Goal: Task Accomplishment & Management: Manage account settings

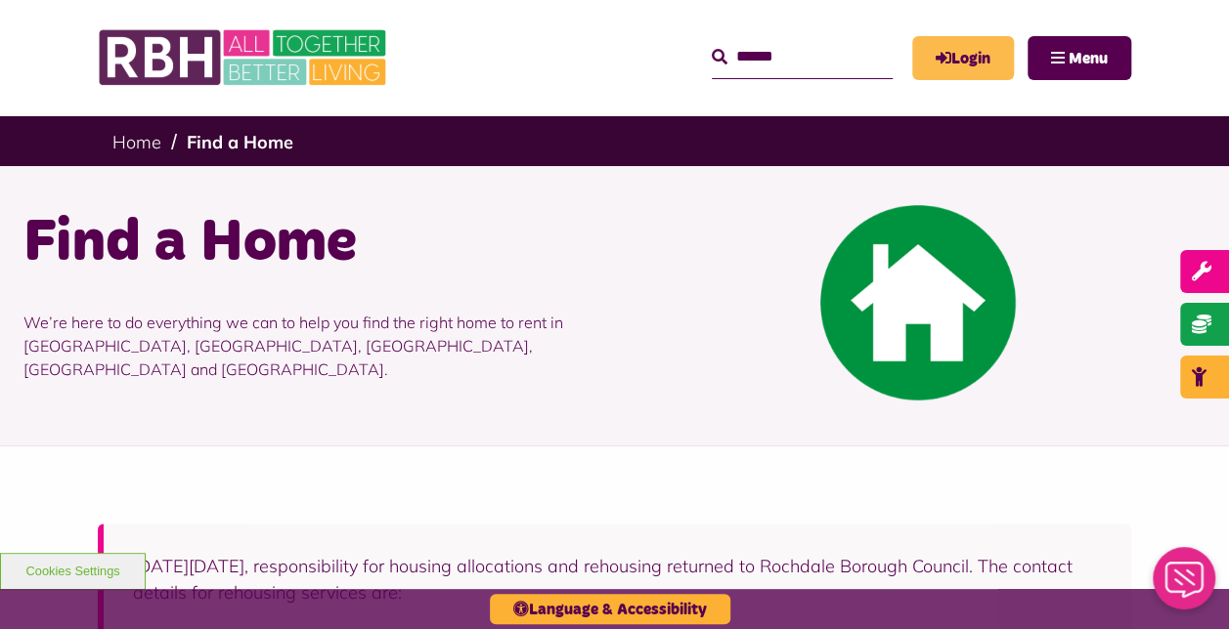
click at [966, 51] on link "Login" at bounding box center [963, 58] width 102 height 44
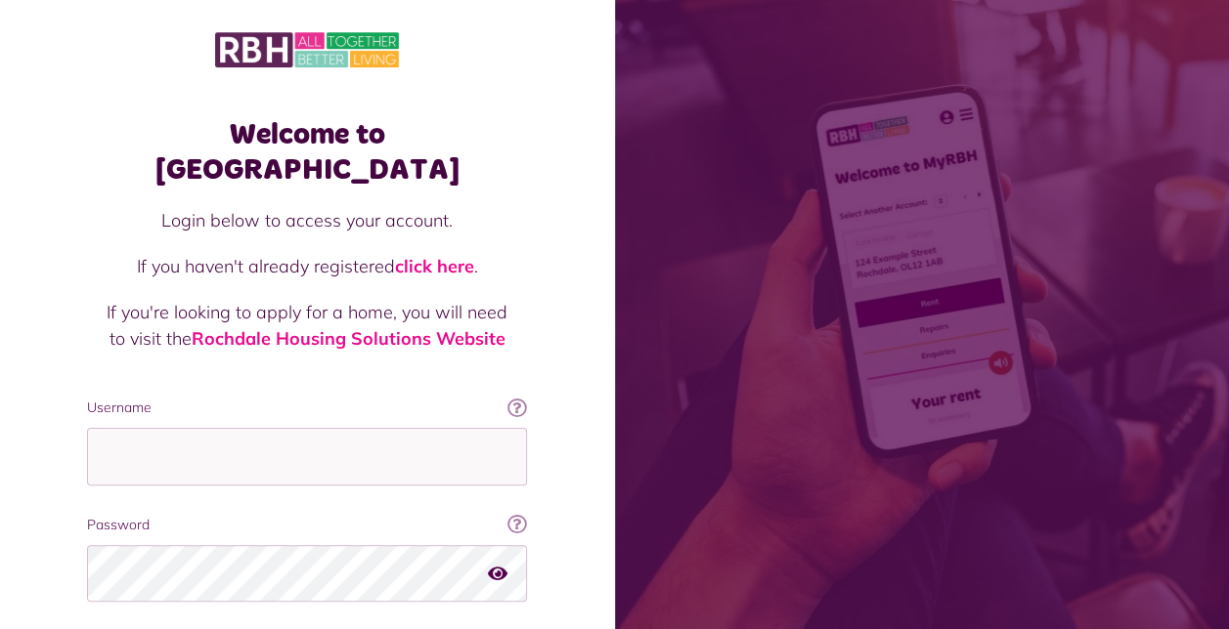
scroll to position [98, 0]
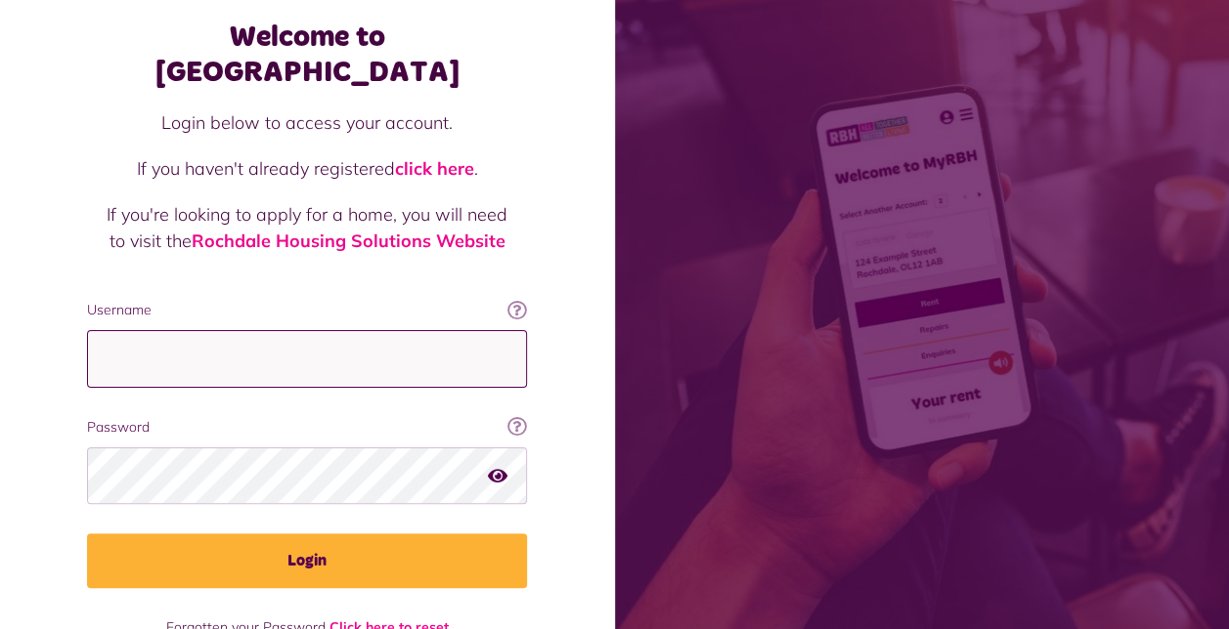
click at [262, 330] on input "Username" at bounding box center [307, 359] width 440 height 58
type input "**********"
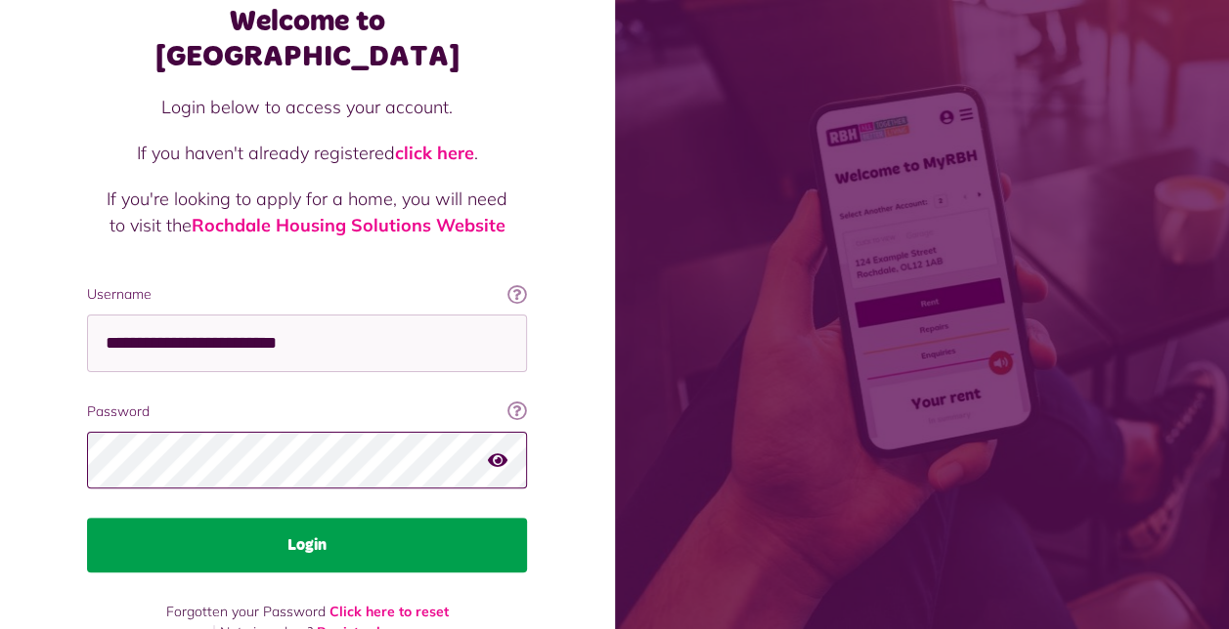
scroll to position [120, 0]
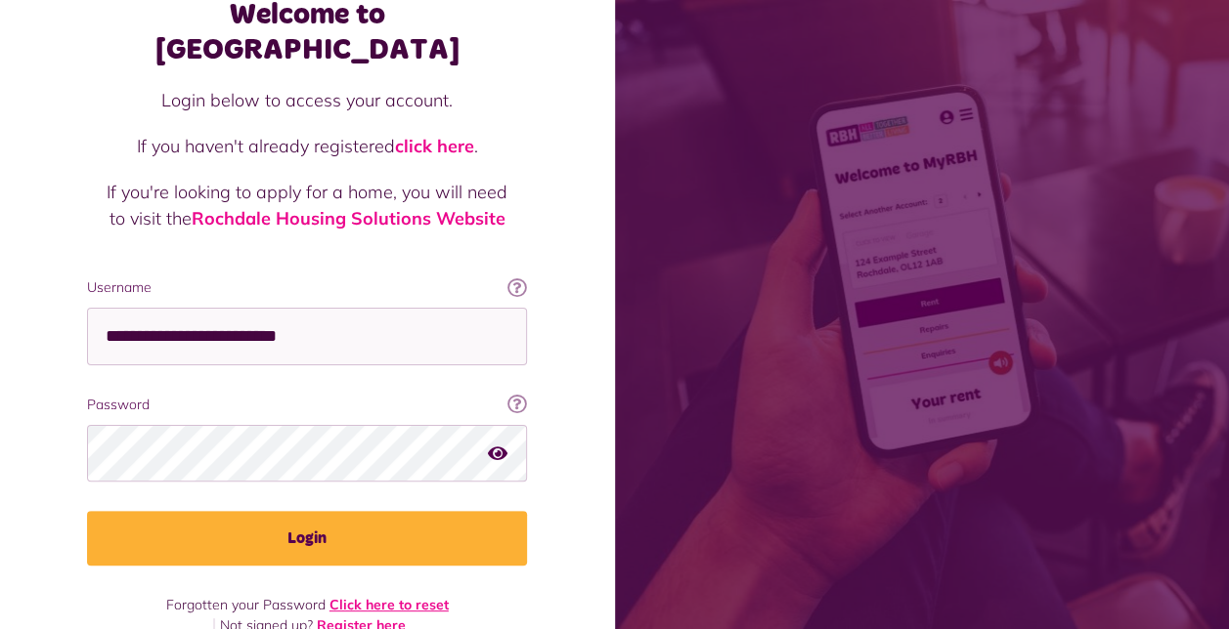
click at [375, 596] on link "Click here to reset" at bounding box center [388, 605] width 119 height 18
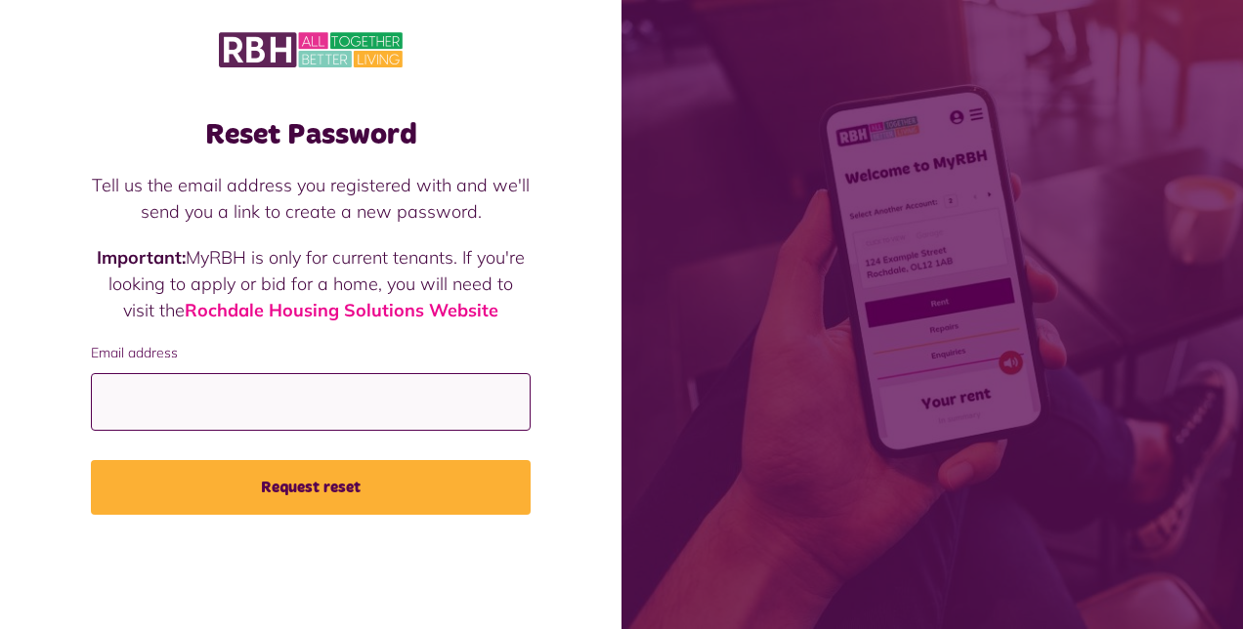
click at [231, 409] on input "Email address" at bounding box center [311, 402] width 440 height 58
type input "**********"
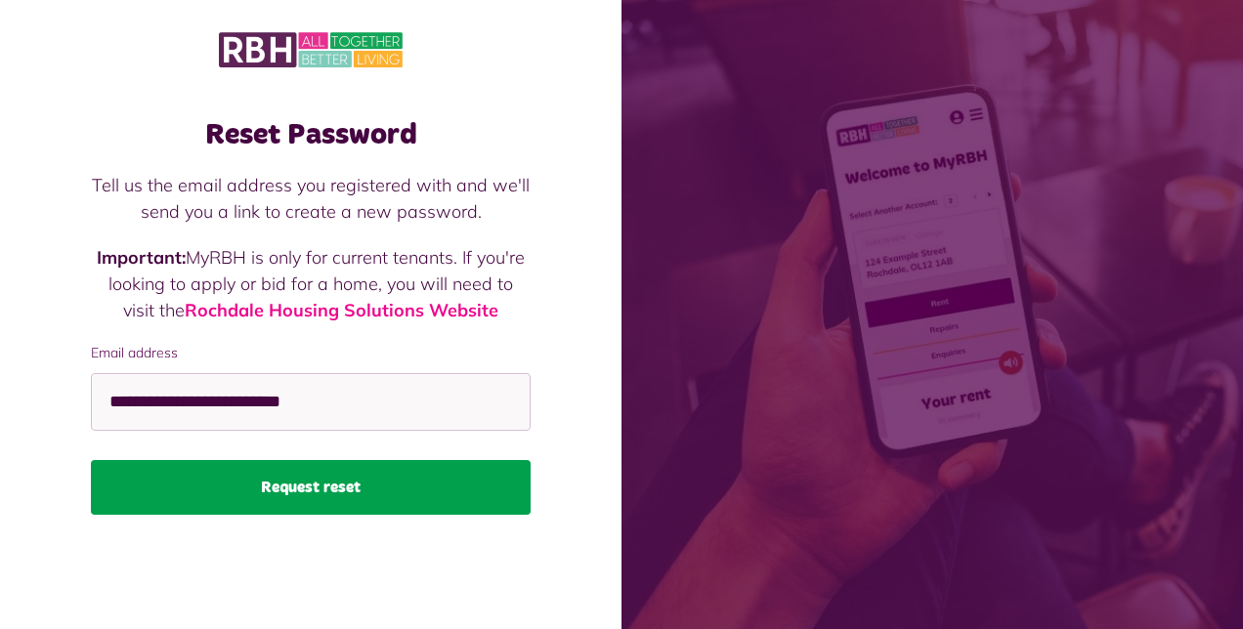
click at [320, 487] on button "Request reset" at bounding box center [311, 487] width 440 height 55
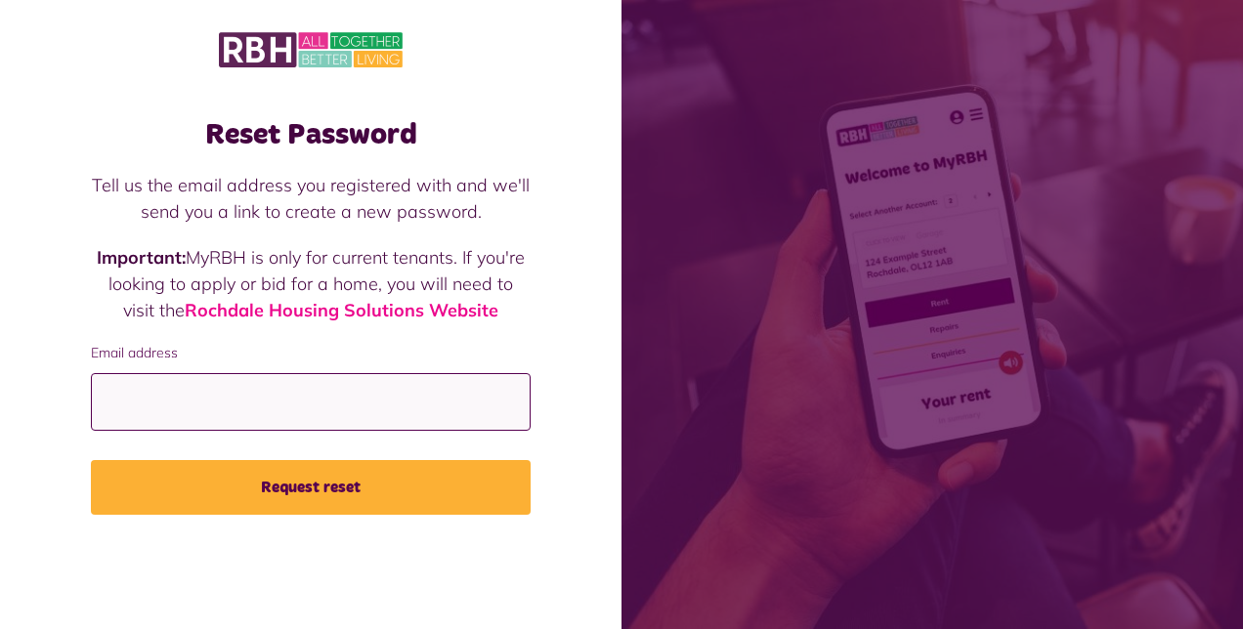
click at [242, 399] on input "Email address" at bounding box center [311, 402] width 440 height 58
click at [257, 411] on input "Email address" at bounding box center [311, 402] width 440 height 58
type input "**********"
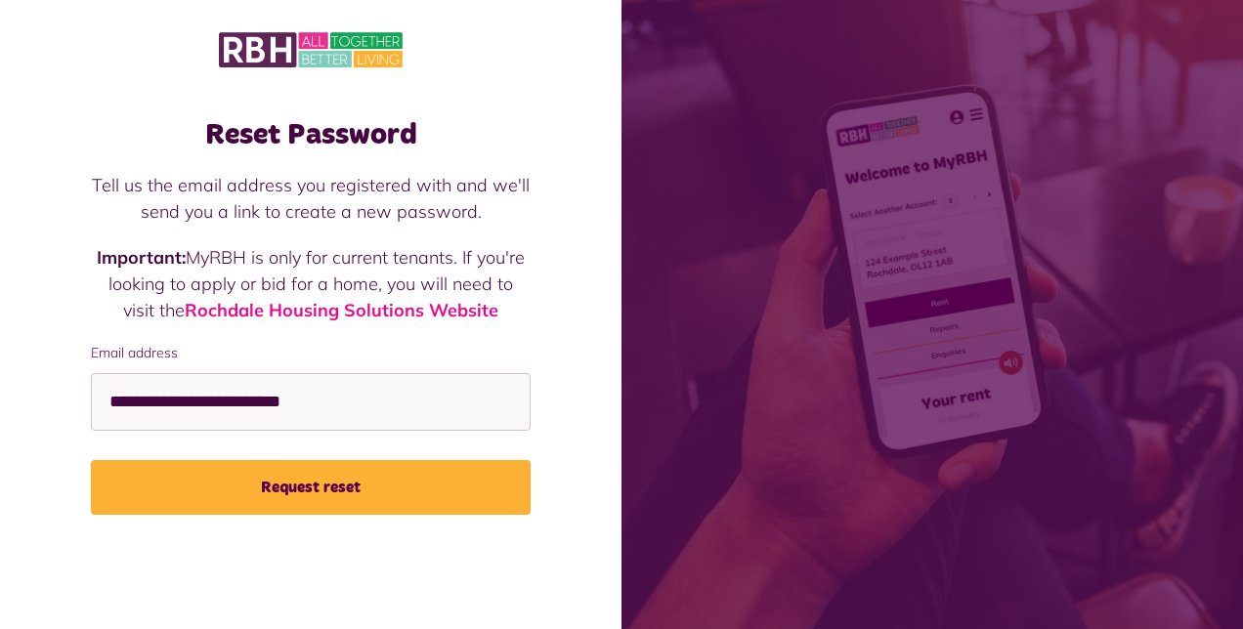
click at [361, 486] on button "Request reset" at bounding box center [311, 487] width 440 height 55
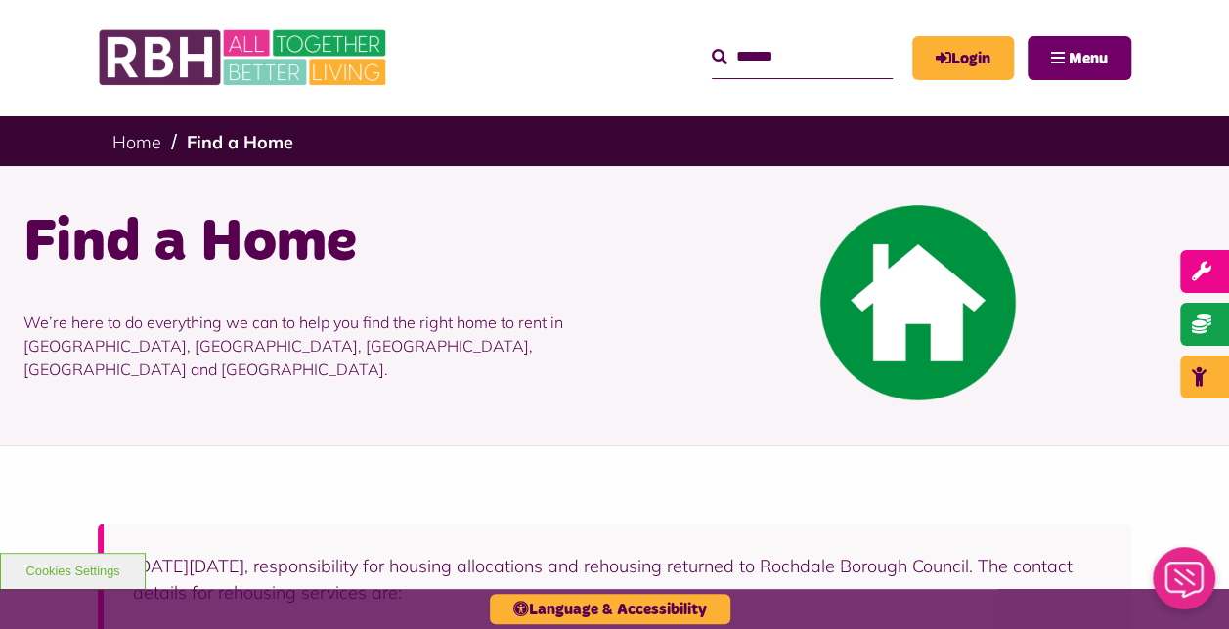
click at [1057, 51] on button "Menu" at bounding box center [1079, 58] width 104 height 44
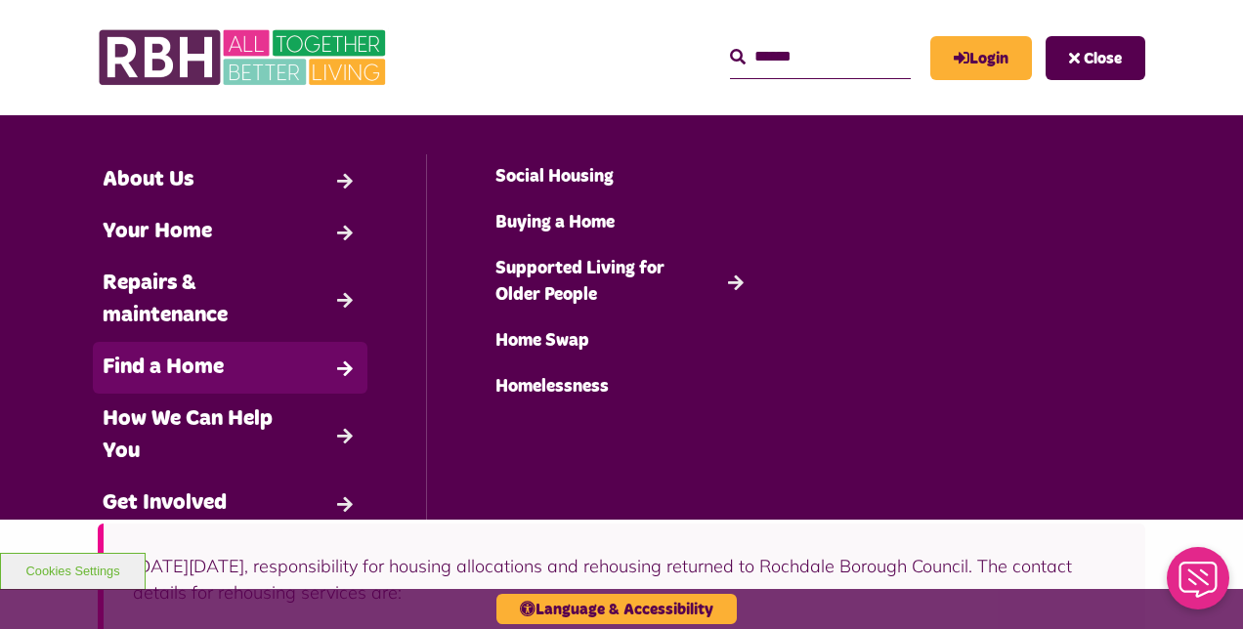
click at [231, 364] on link "Find a Home" at bounding box center [230, 368] width 275 height 52
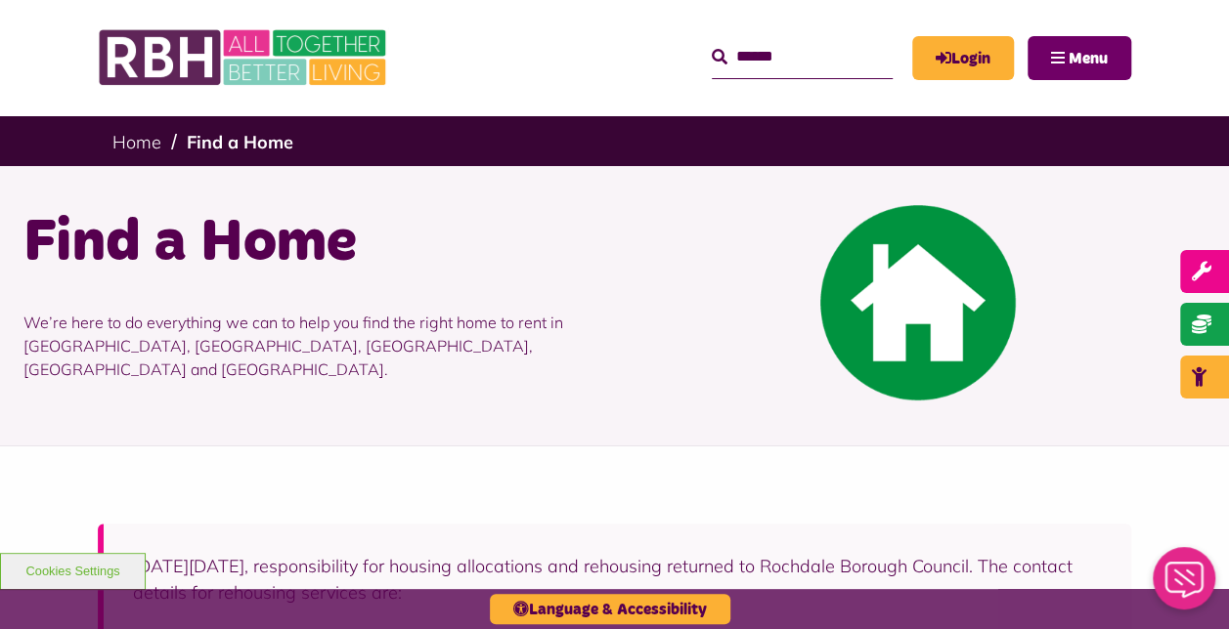
click at [1080, 52] on span "Menu" at bounding box center [1087, 59] width 39 height 16
click at [955, 61] on link "Login" at bounding box center [963, 58] width 102 height 44
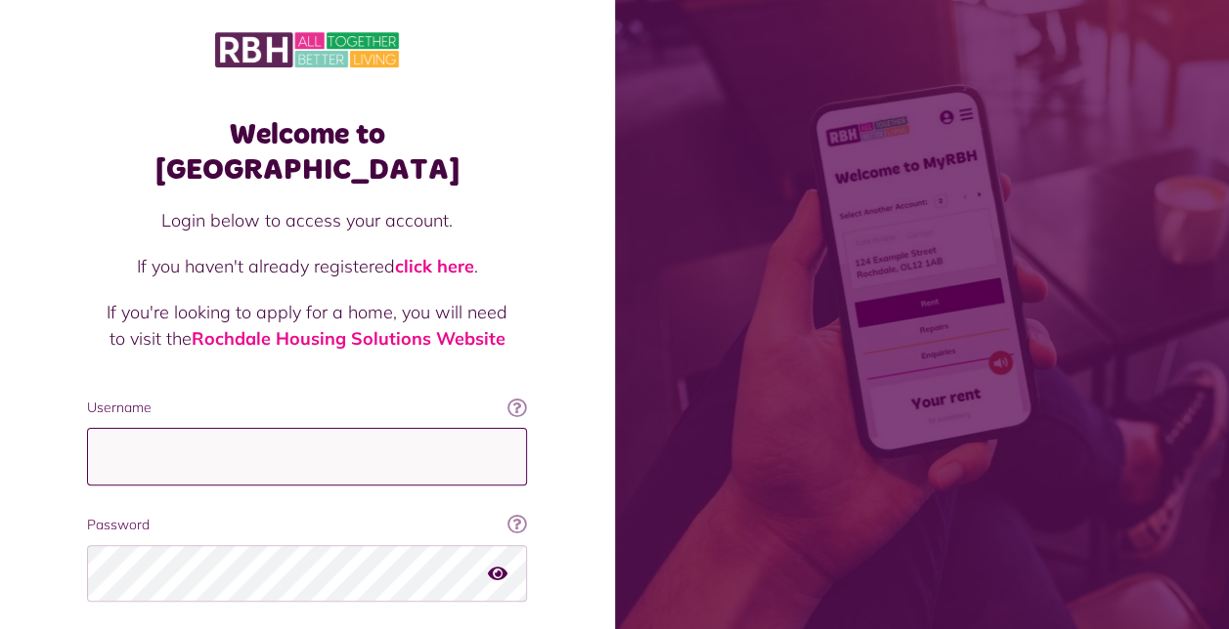
click at [214, 428] on input "Username" at bounding box center [307, 457] width 440 height 58
type input "**********"
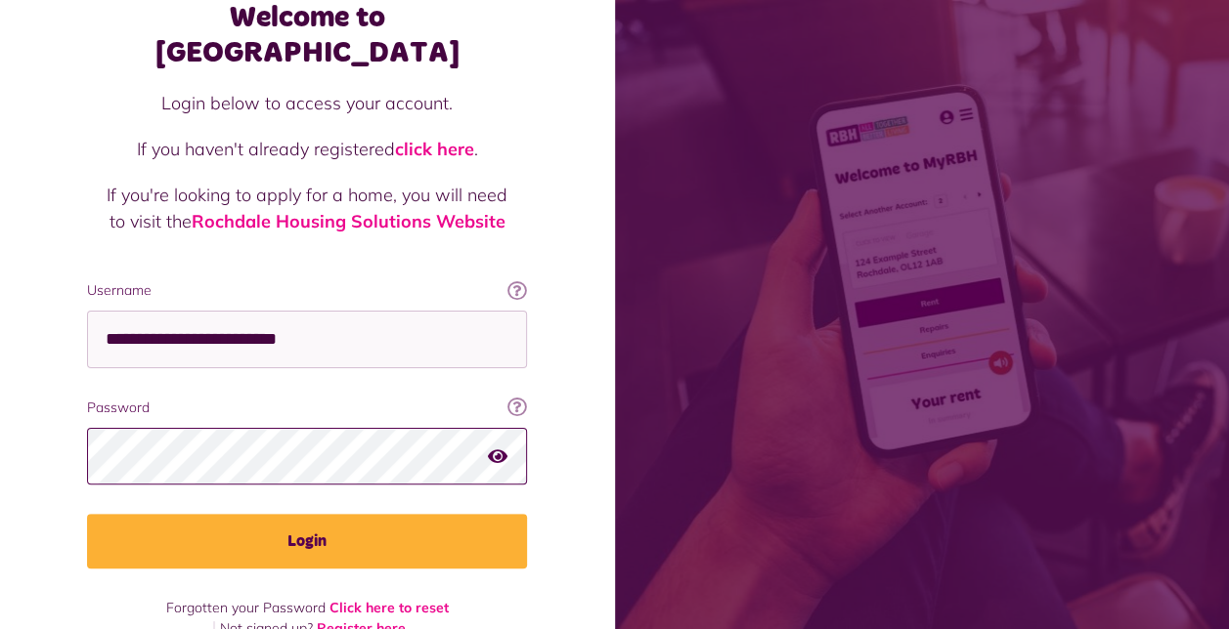
scroll to position [120, 0]
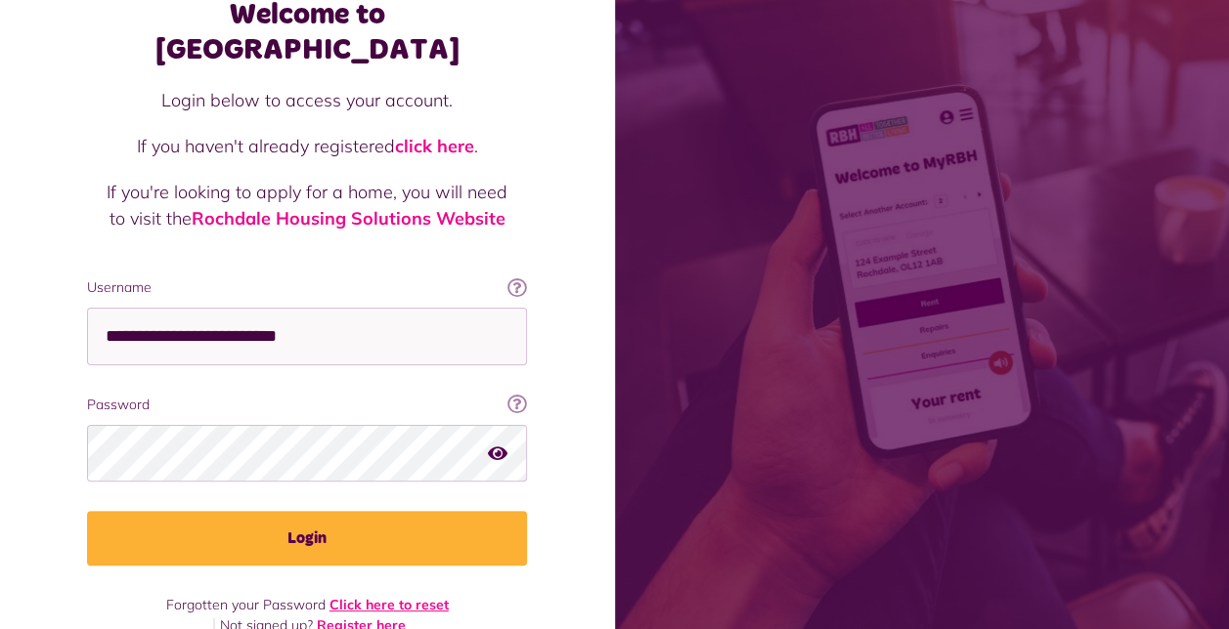
click at [387, 596] on link "Click here to reset" at bounding box center [388, 605] width 119 height 18
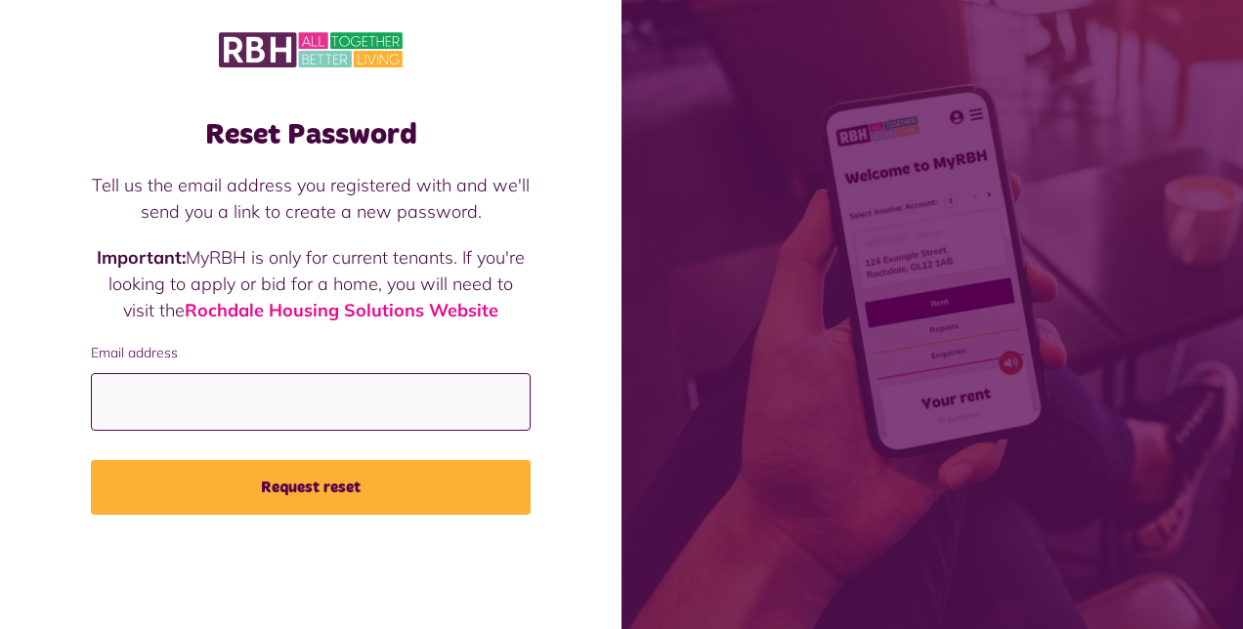
click at [249, 408] on input "Email address" at bounding box center [311, 402] width 440 height 58
type input "**********"
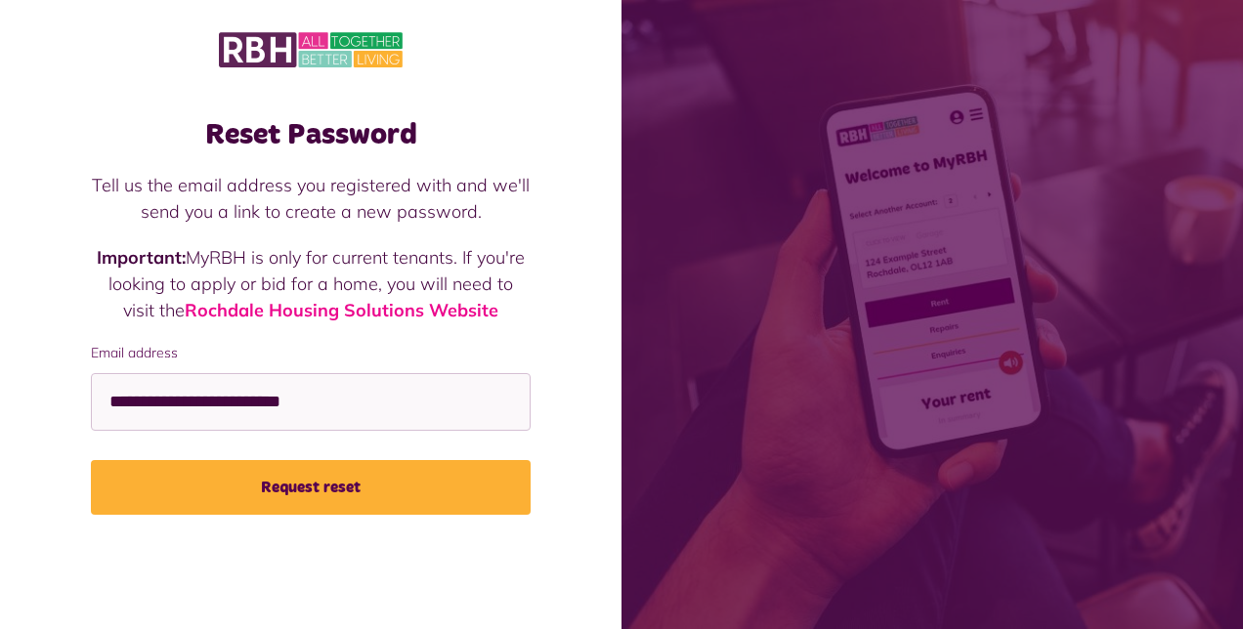
click at [316, 483] on button "Request reset" at bounding box center [311, 487] width 440 height 55
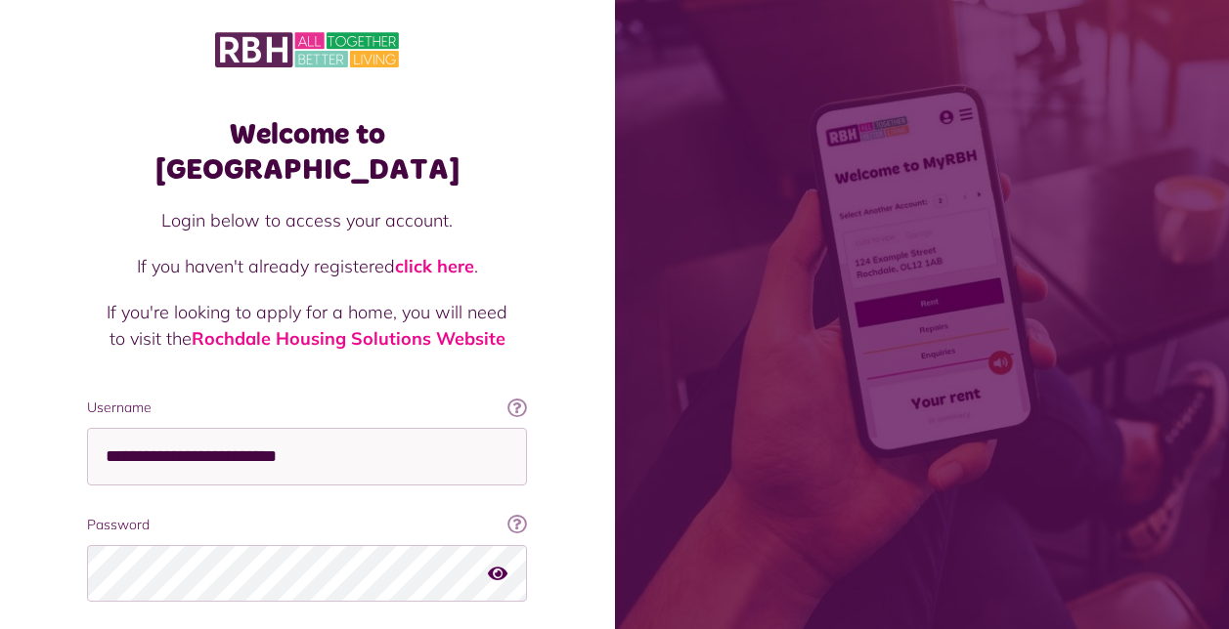
scroll to position [120, 0]
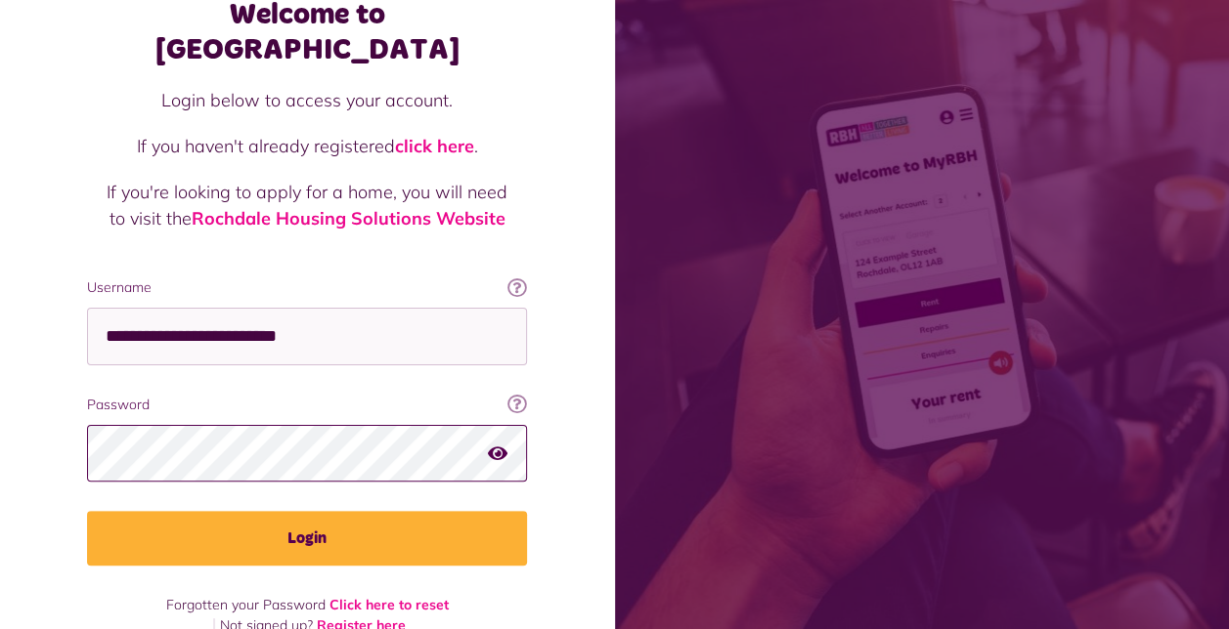
click at [87, 511] on button "Login" at bounding box center [307, 538] width 440 height 55
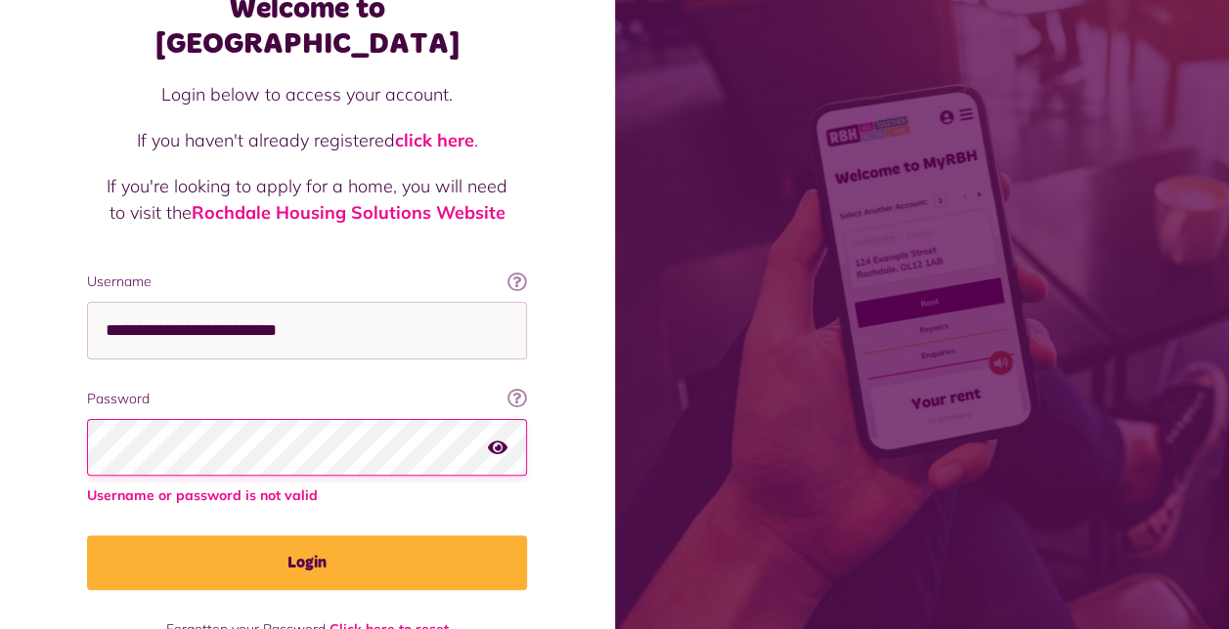
scroll to position [151, 0]
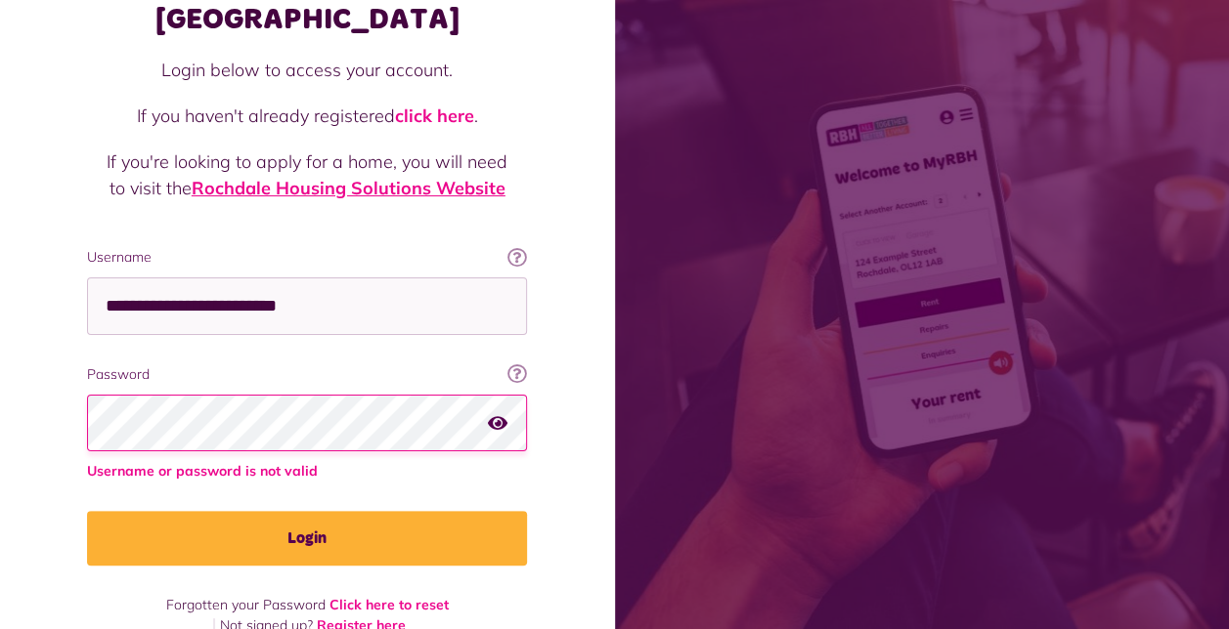
click at [323, 177] on link "Rochdale Housing Solutions Website" at bounding box center [349, 188] width 314 height 22
